Goal: Use online tool/utility: Utilize a website feature to perform a specific function

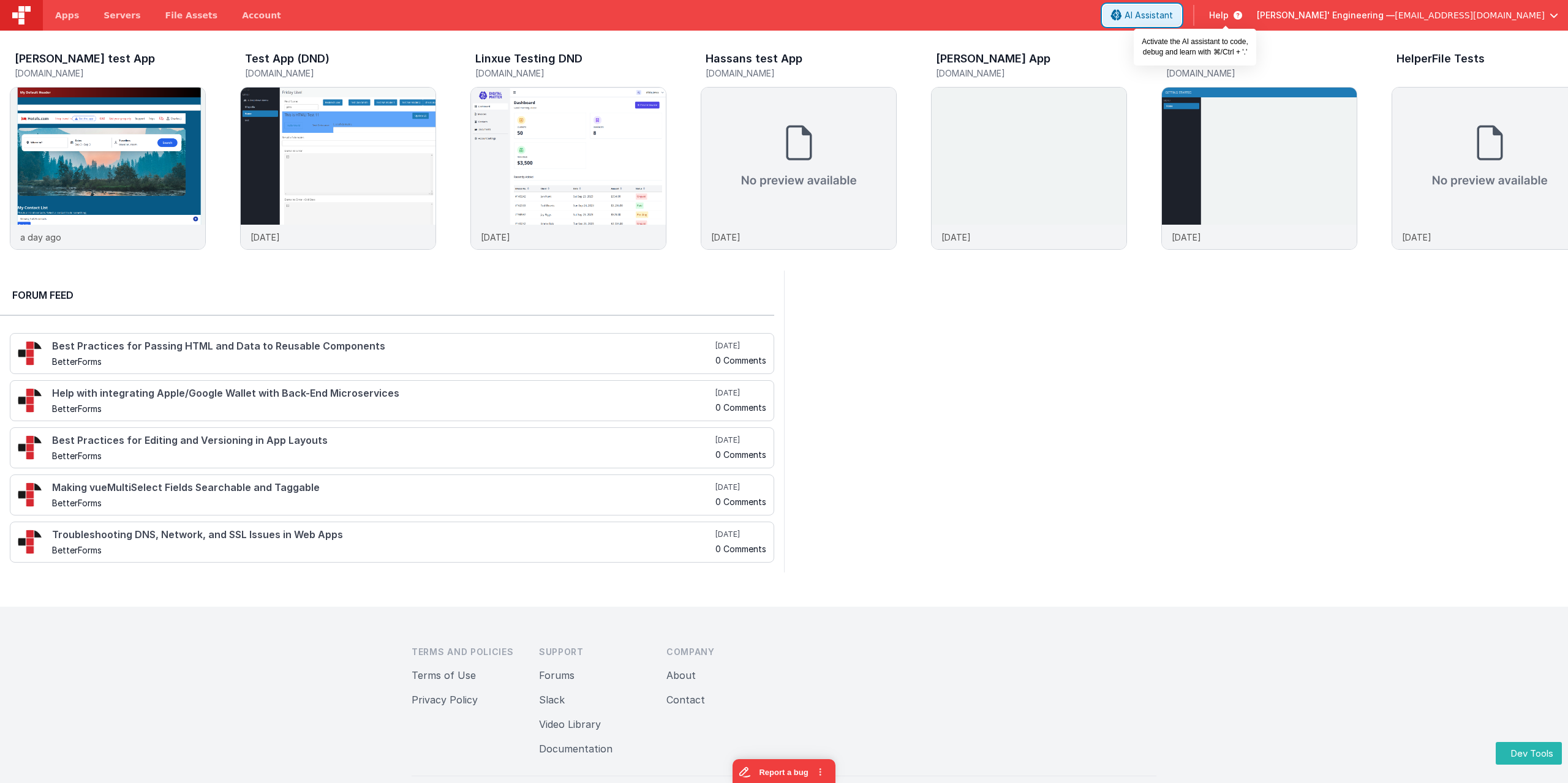
click at [1181, 9] on button "AI Assistant" at bounding box center [1142, 15] width 77 height 21
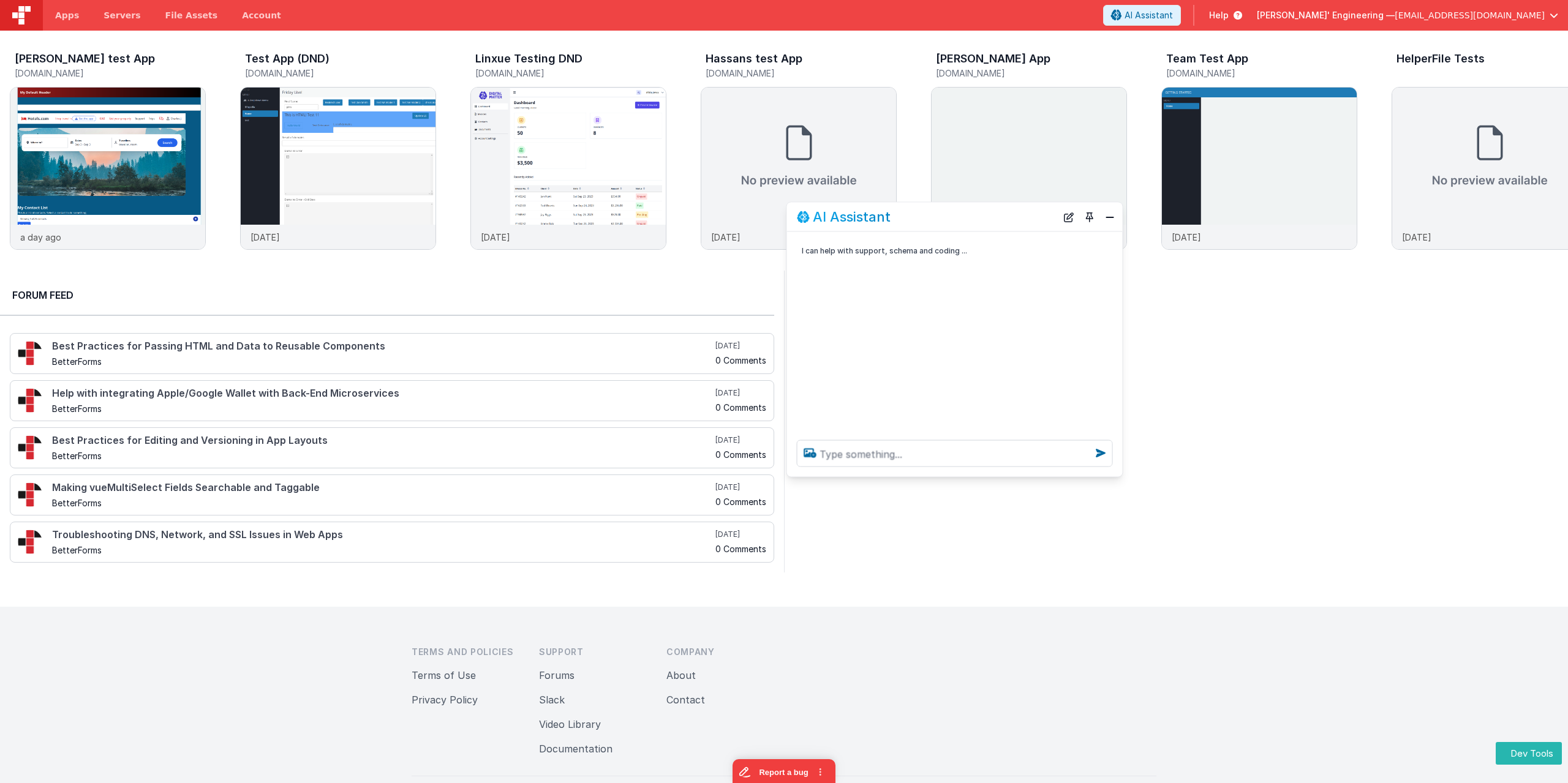
drag, startPoint x: 173, startPoint y: 523, endPoint x: 1060, endPoint y: 239, distance: 931.4
click at [1052, 232] on div "AI Assistant" at bounding box center [955, 217] width 335 height 29
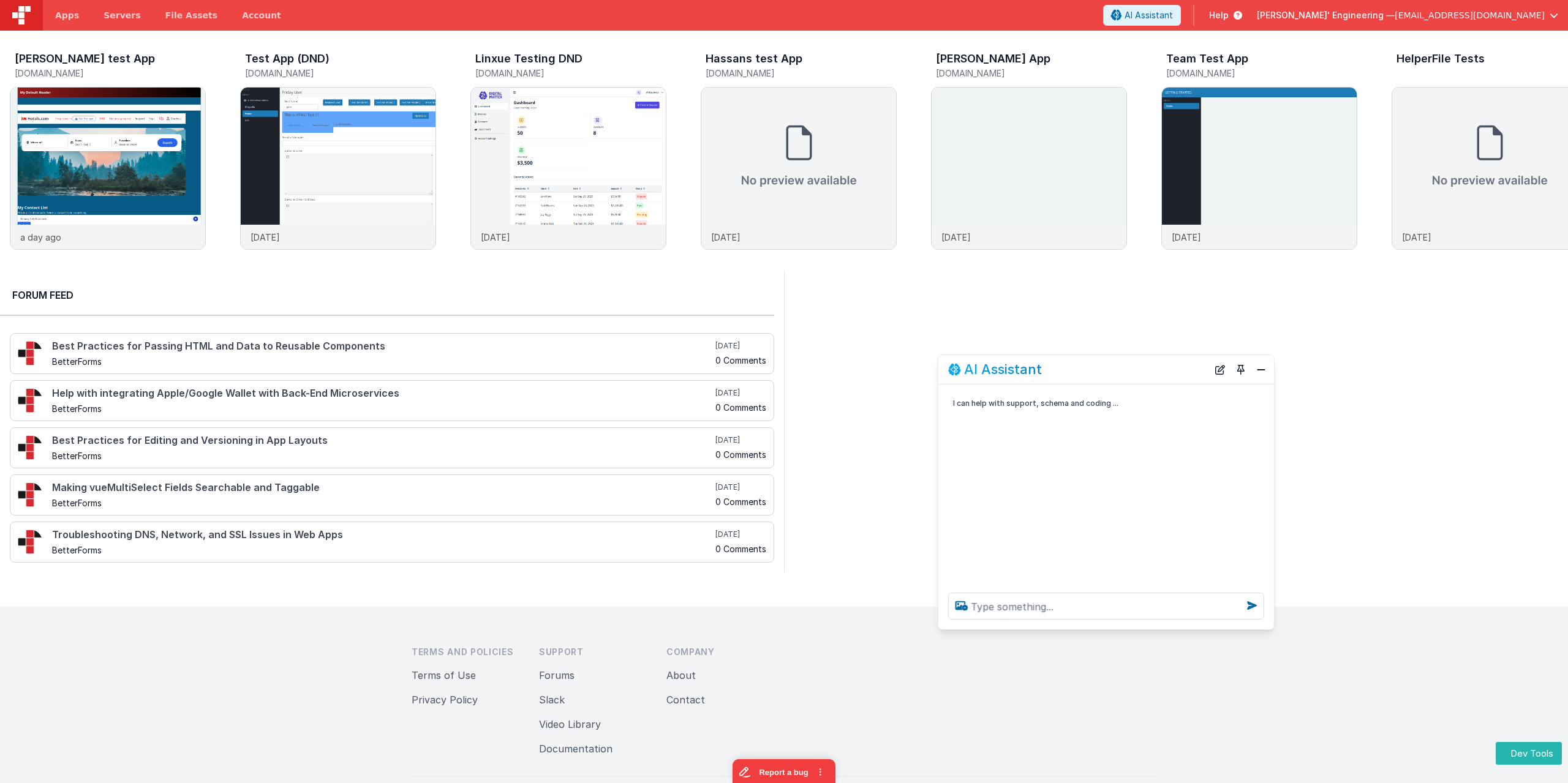
drag, startPoint x: 1050, startPoint y: 248, endPoint x: 1047, endPoint y: 379, distance: 131.0
click at [1047, 379] on div "AI Assistant" at bounding box center [1106, 369] width 335 height 29
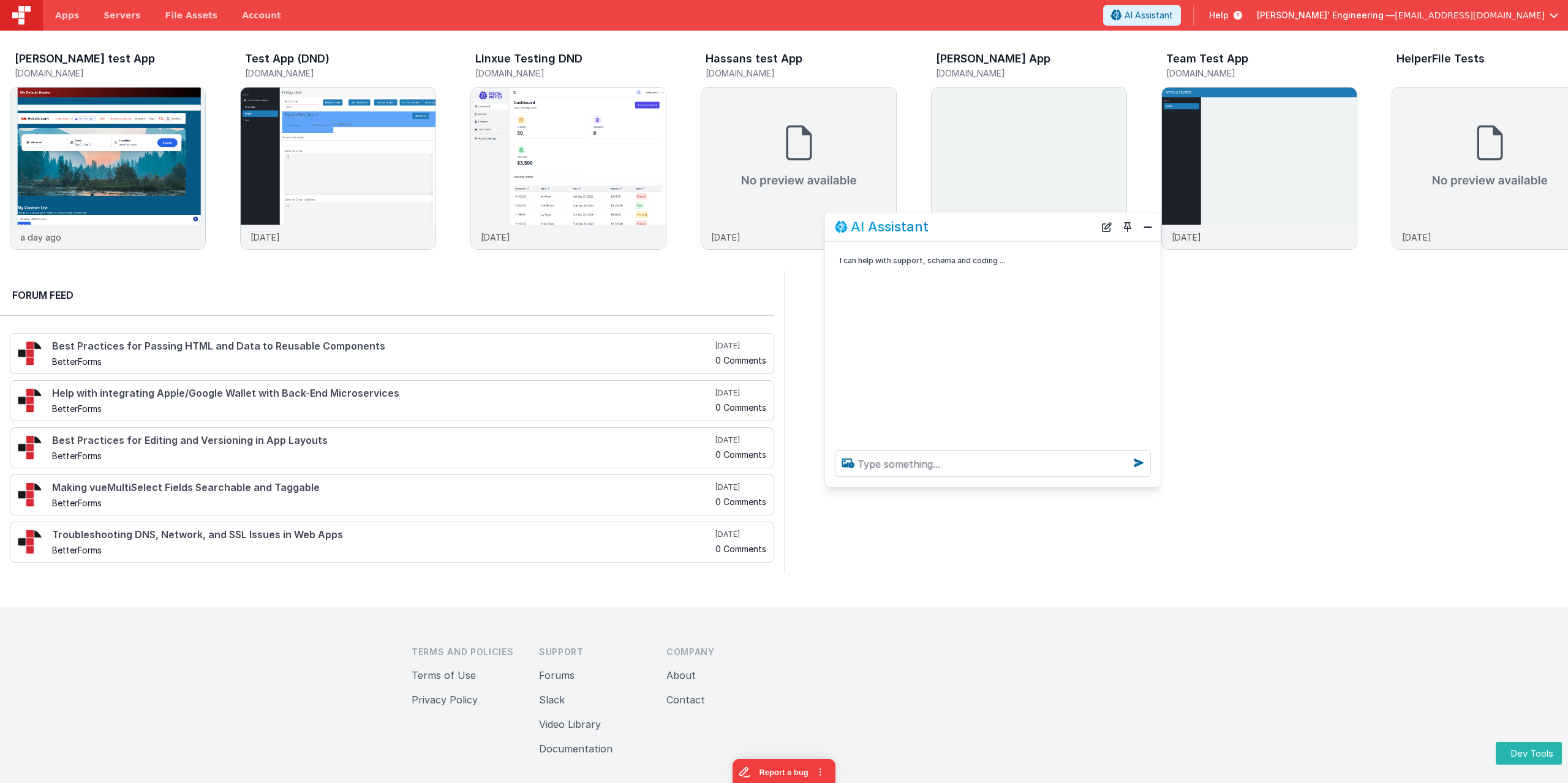
drag, startPoint x: 1051, startPoint y: 377, endPoint x: 937, endPoint y: 234, distance: 182.9
click at [937, 234] on div "AI Assistant" at bounding box center [993, 227] width 335 height 29
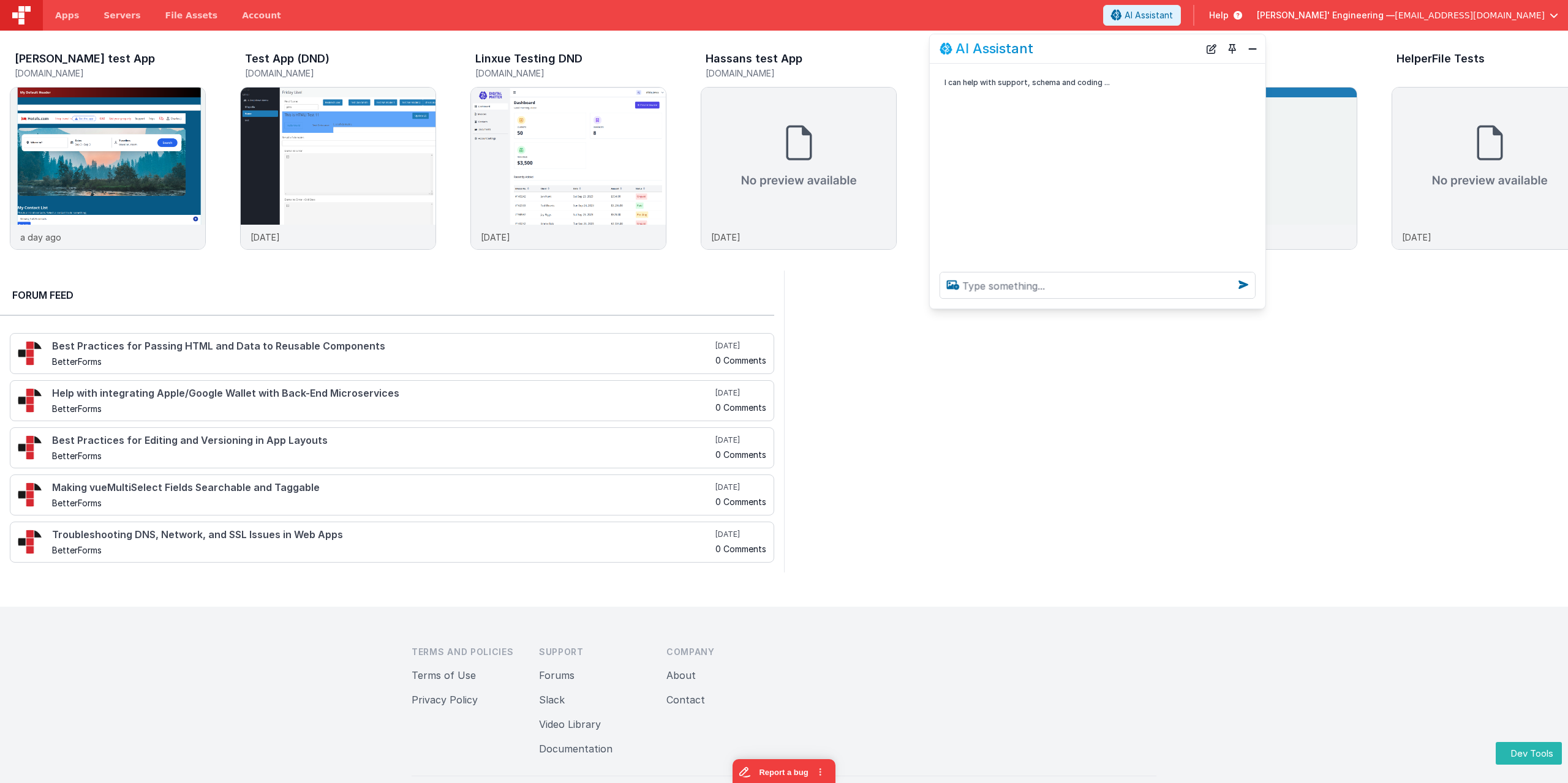
drag, startPoint x: 1008, startPoint y: 229, endPoint x: 1110, endPoint y: 53, distance: 203.4
click at [1110, 53] on div "AI Assistant" at bounding box center [1069, 49] width 260 height 15
click at [1173, 21] on span "AI Assistant" at bounding box center [1149, 15] width 48 height 12
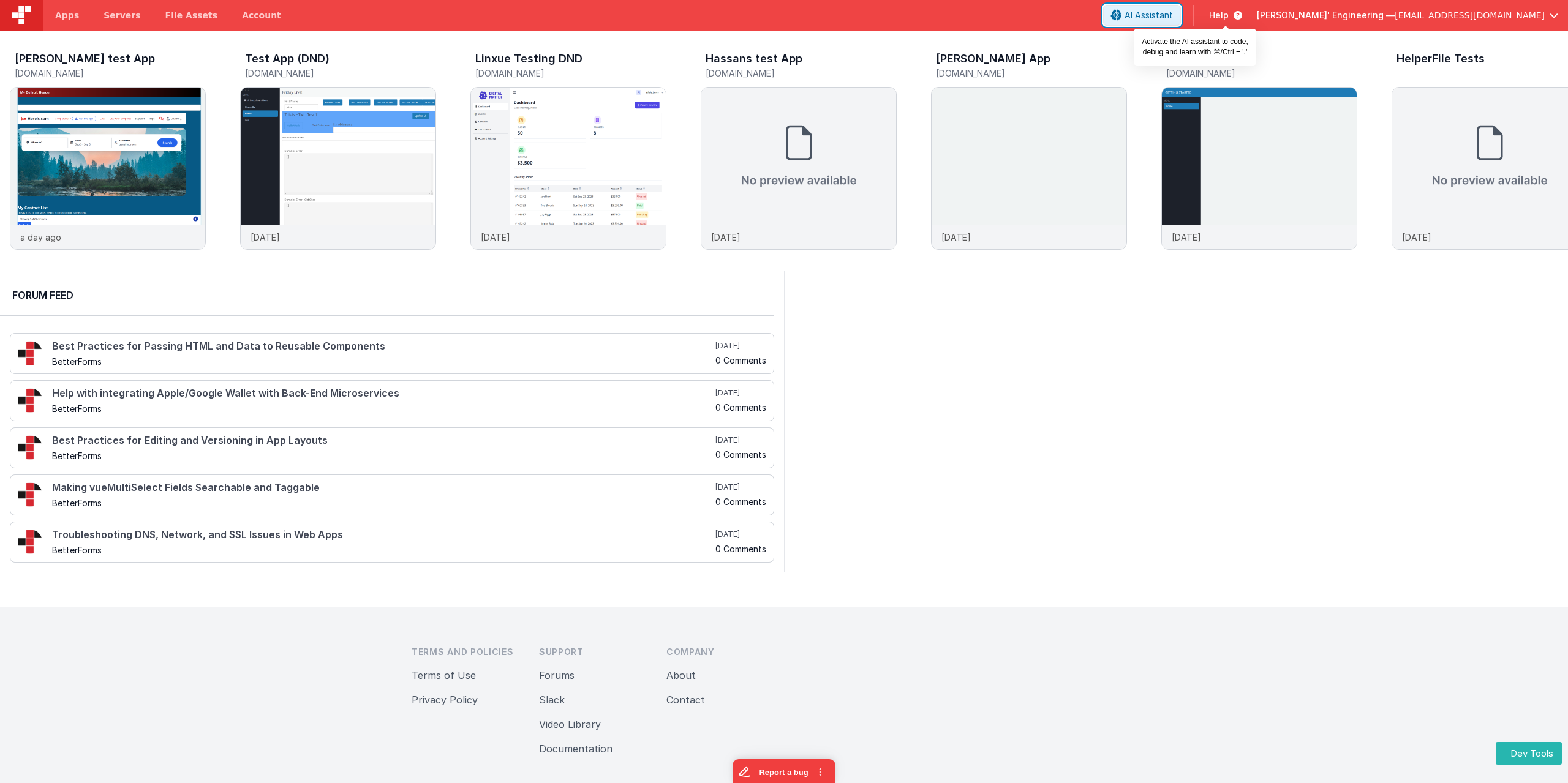
click at [1173, 19] on span "AI Assistant" at bounding box center [1149, 15] width 48 height 12
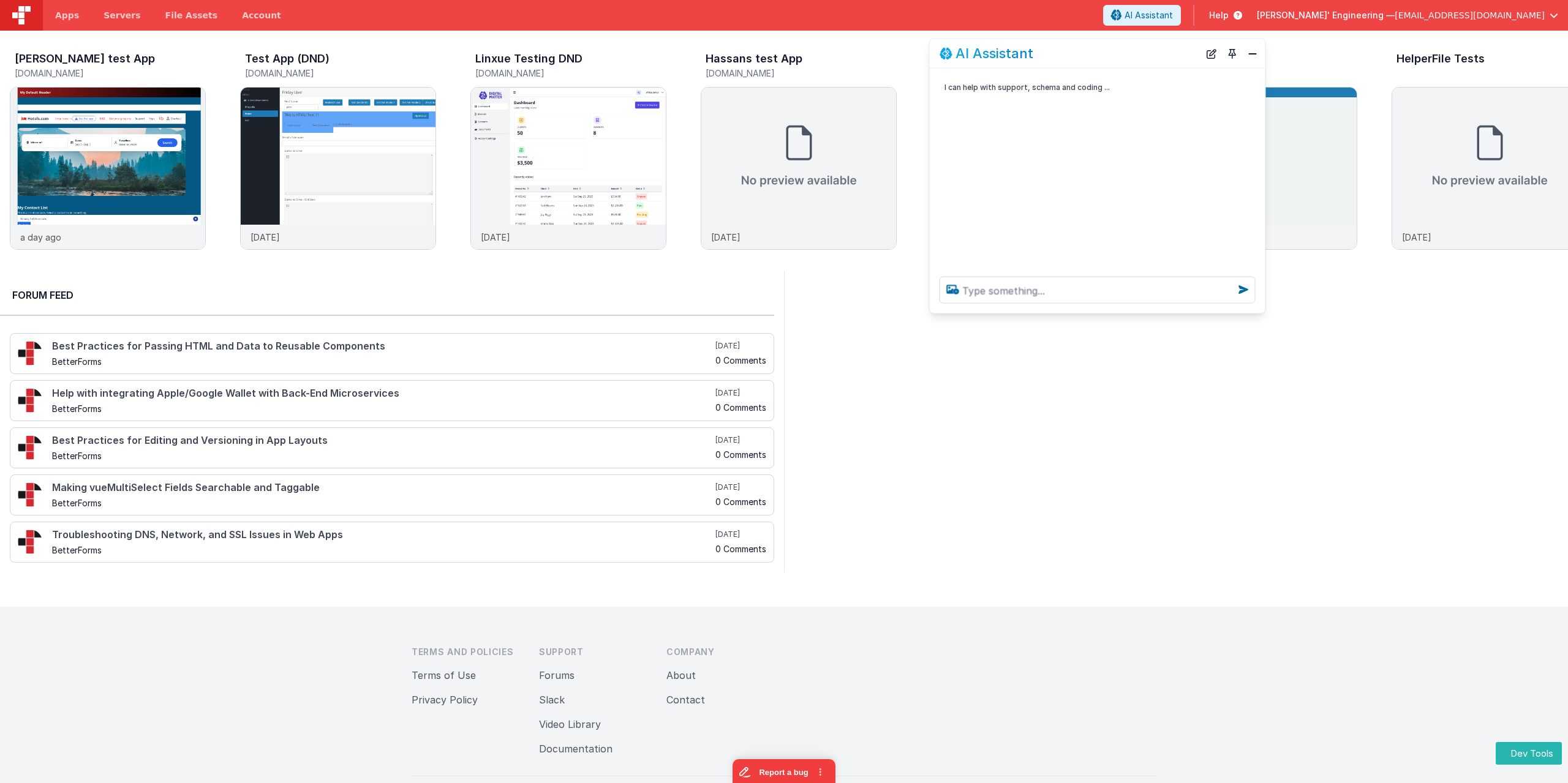
drag, startPoint x: 163, startPoint y: 523, endPoint x: 1081, endPoint y: 61, distance: 1027.7
click at [1081, 61] on div "AI Assistant" at bounding box center [1097, 53] width 335 height 29
click at [1063, 291] on textarea at bounding box center [1097, 290] width 316 height 27
click at [949, 290] on icon at bounding box center [953, 290] width 22 height 20
click at [0, 0] on input "file" at bounding box center [0, 0] width 0 height 0
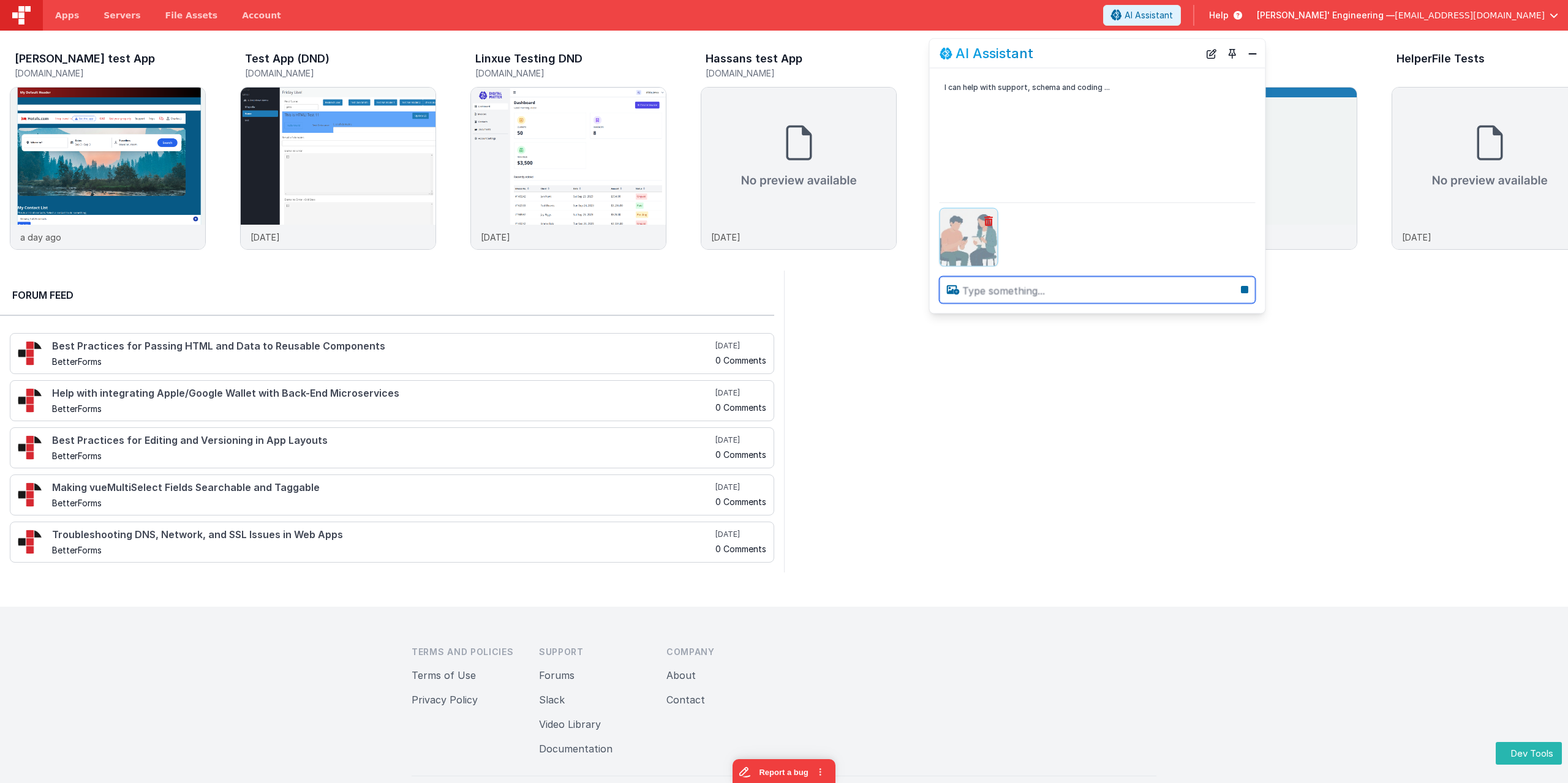
click at [1009, 293] on textarea at bounding box center [1097, 290] width 316 height 27
type textarea "Describe this image"
click at [1221, 152] on img at bounding box center [1221, 157] width 86 height 86
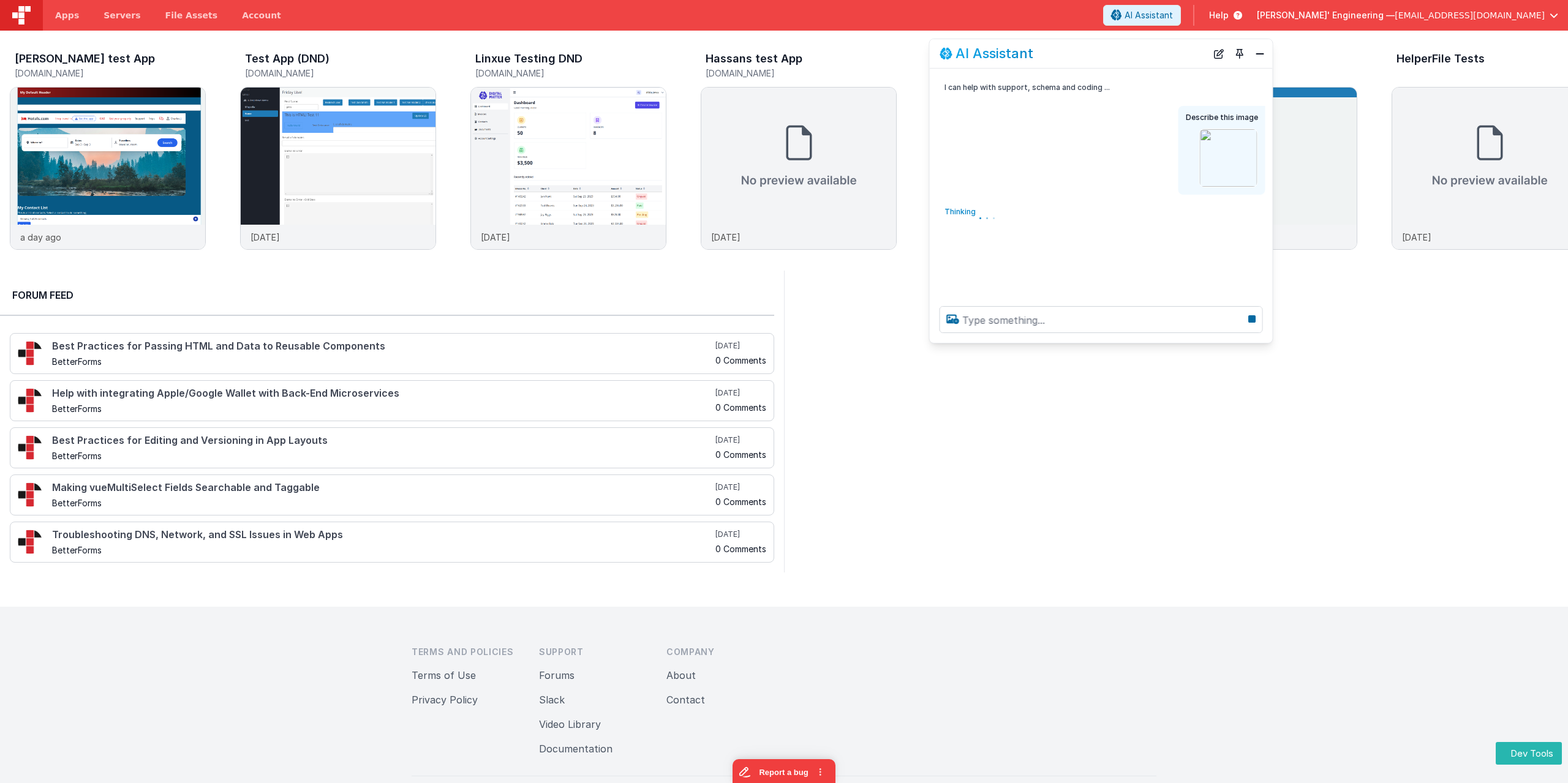
drag, startPoint x: 1262, startPoint y: 309, endPoint x: 1269, endPoint y: 338, distance: 29.8
click at [1269, 338] on div at bounding box center [1101, 319] width 343 height 46
click at [1216, 161] on img at bounding box center [1228, 158] width 86 height 86
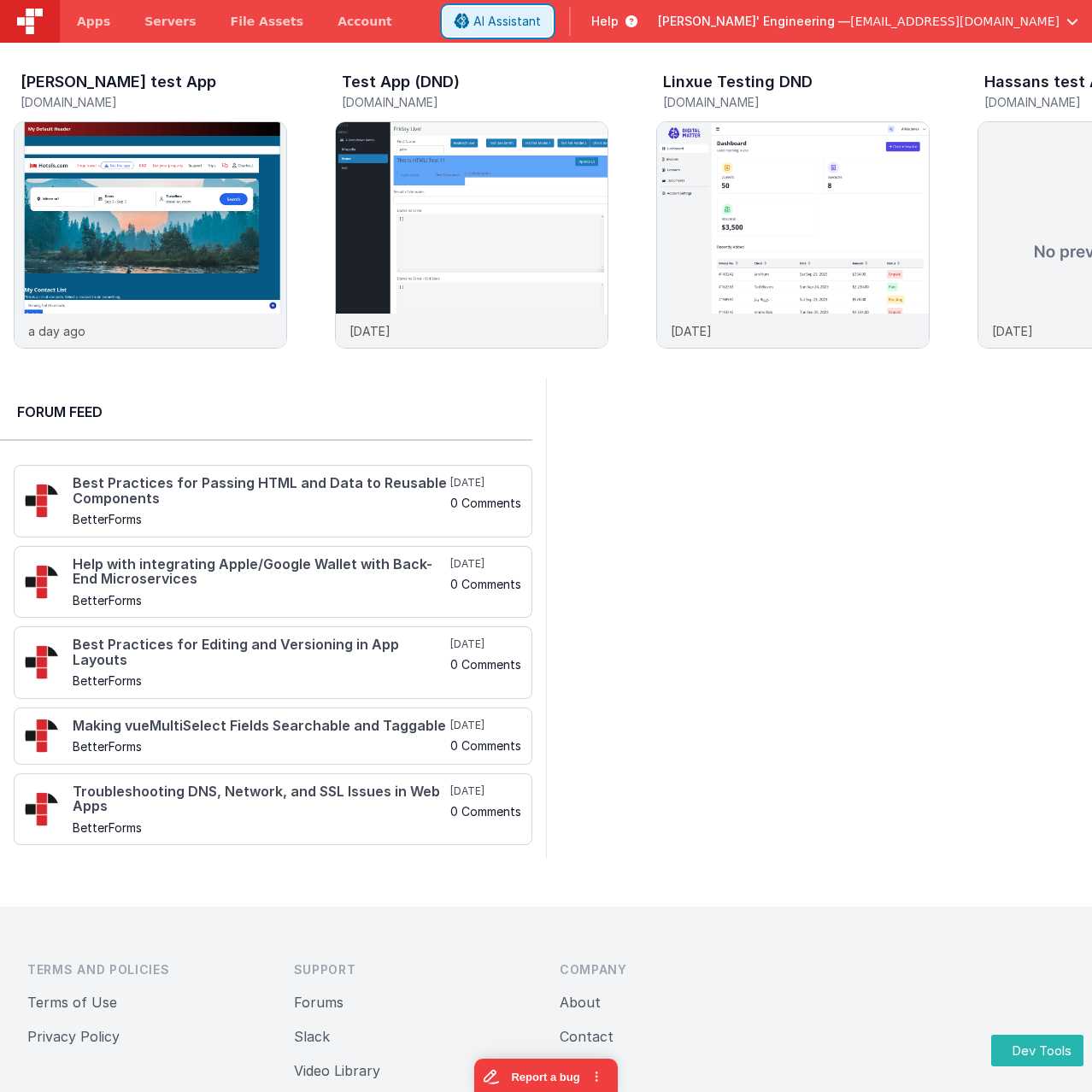
click at [541, 28] on span "AI Assistant" at bounding box center [507, 20] width 67 height 17
click at [541, 27] on span "AI Assistant" at bounding box center [507, 20] width 67 height 17
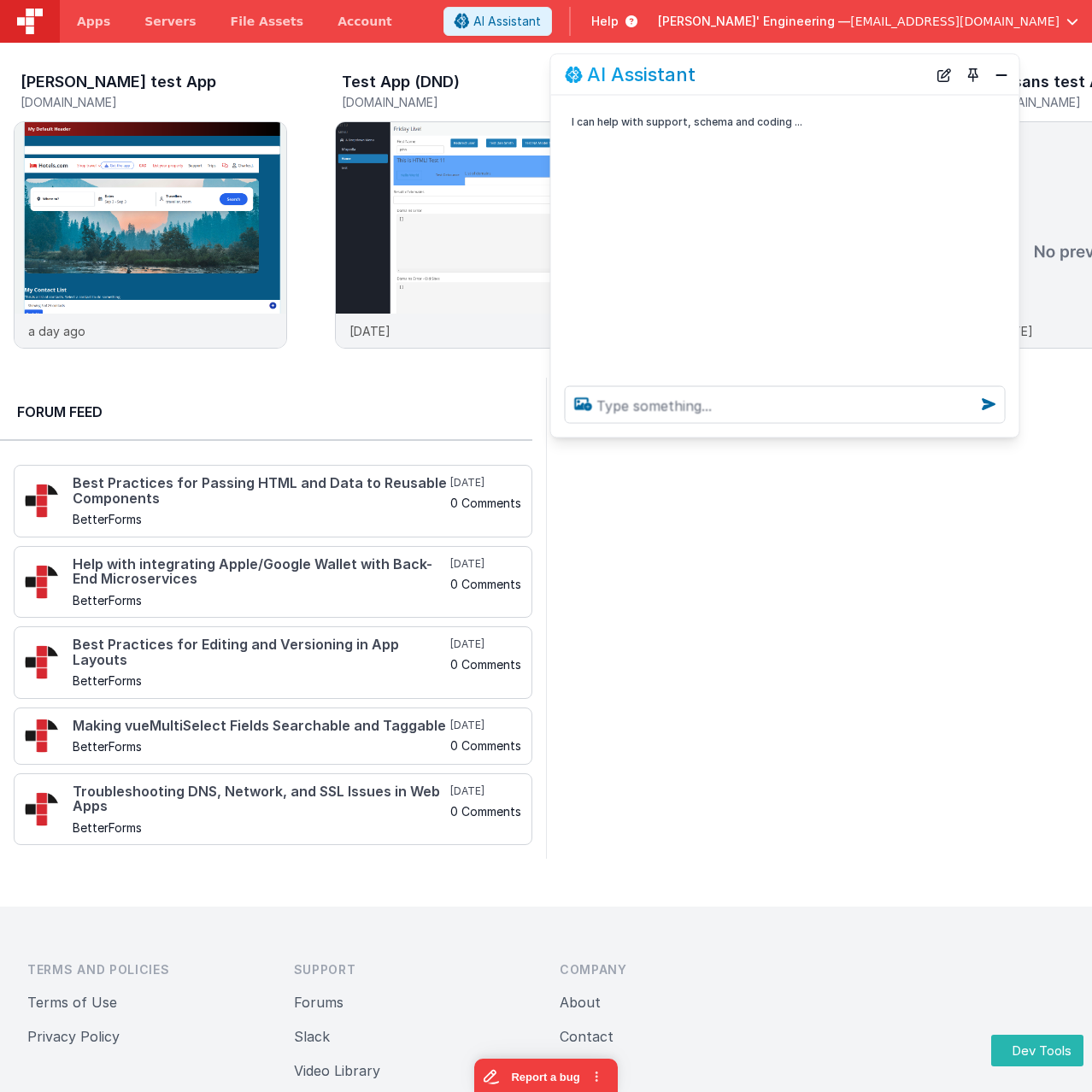
drag, startPoint x: 285, startPoint y: 710, endPoint x: 795, endPoint y: 82, distance: 809.0
click at [795, 82] on div "AI Assistant" at bounding box center [745, 74] width 363 height 20
